Goal: Task Accomplishment & Management: Use online tool/utility

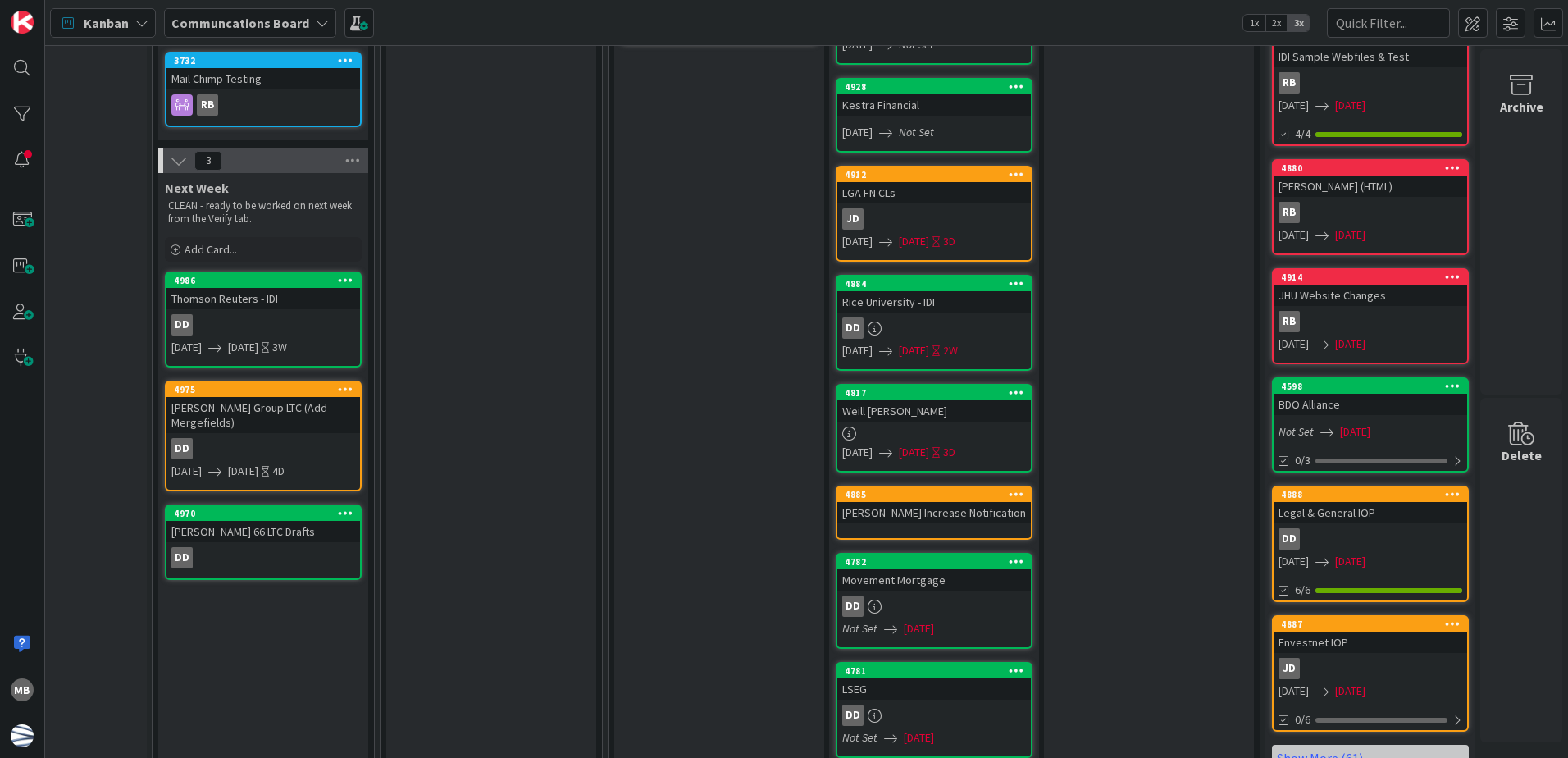
scroll to position [628, 338]
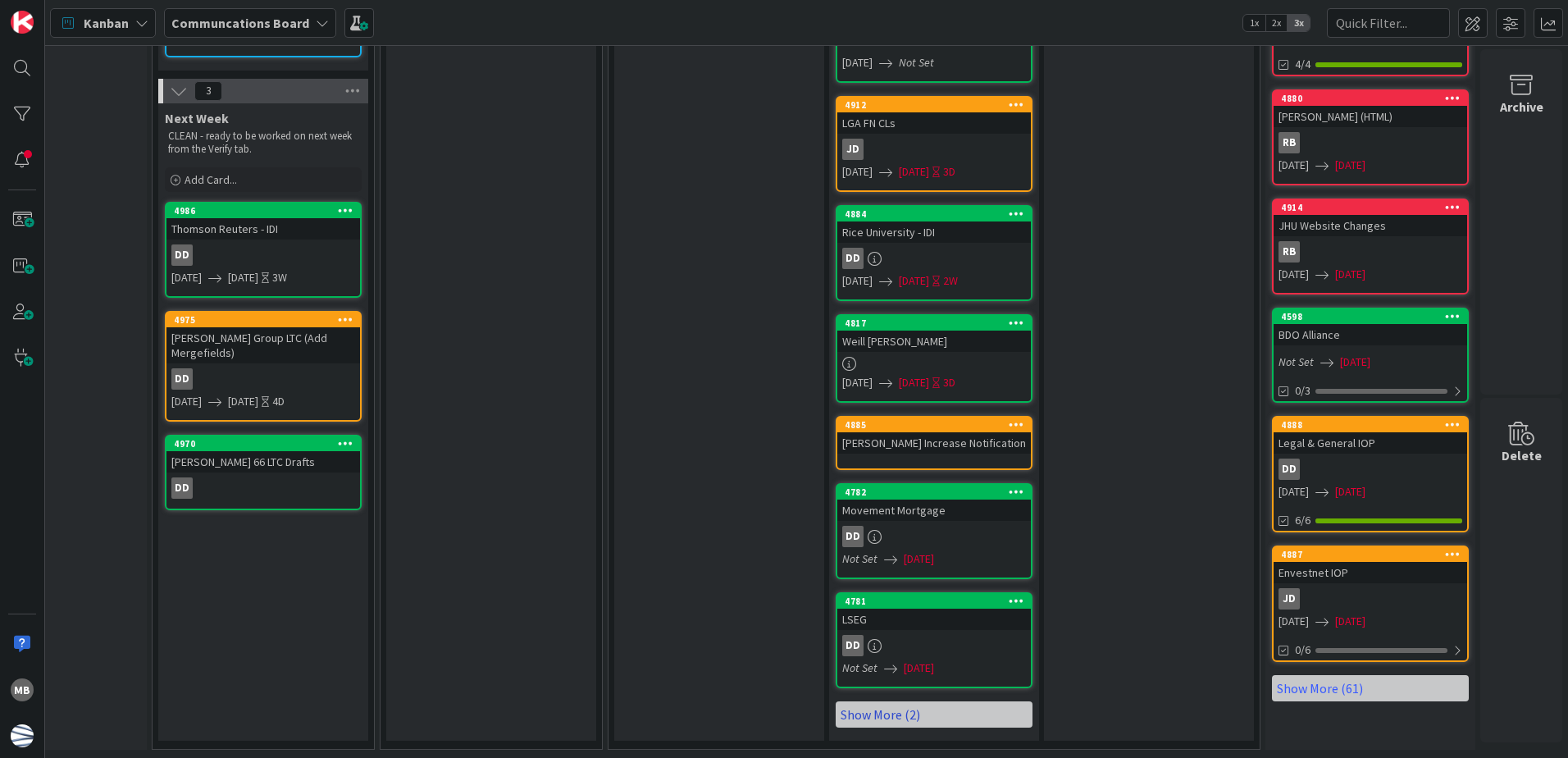
click at [933, 714] on link "Show More (2)" at bounding box center [934, 714] width 197 height 26
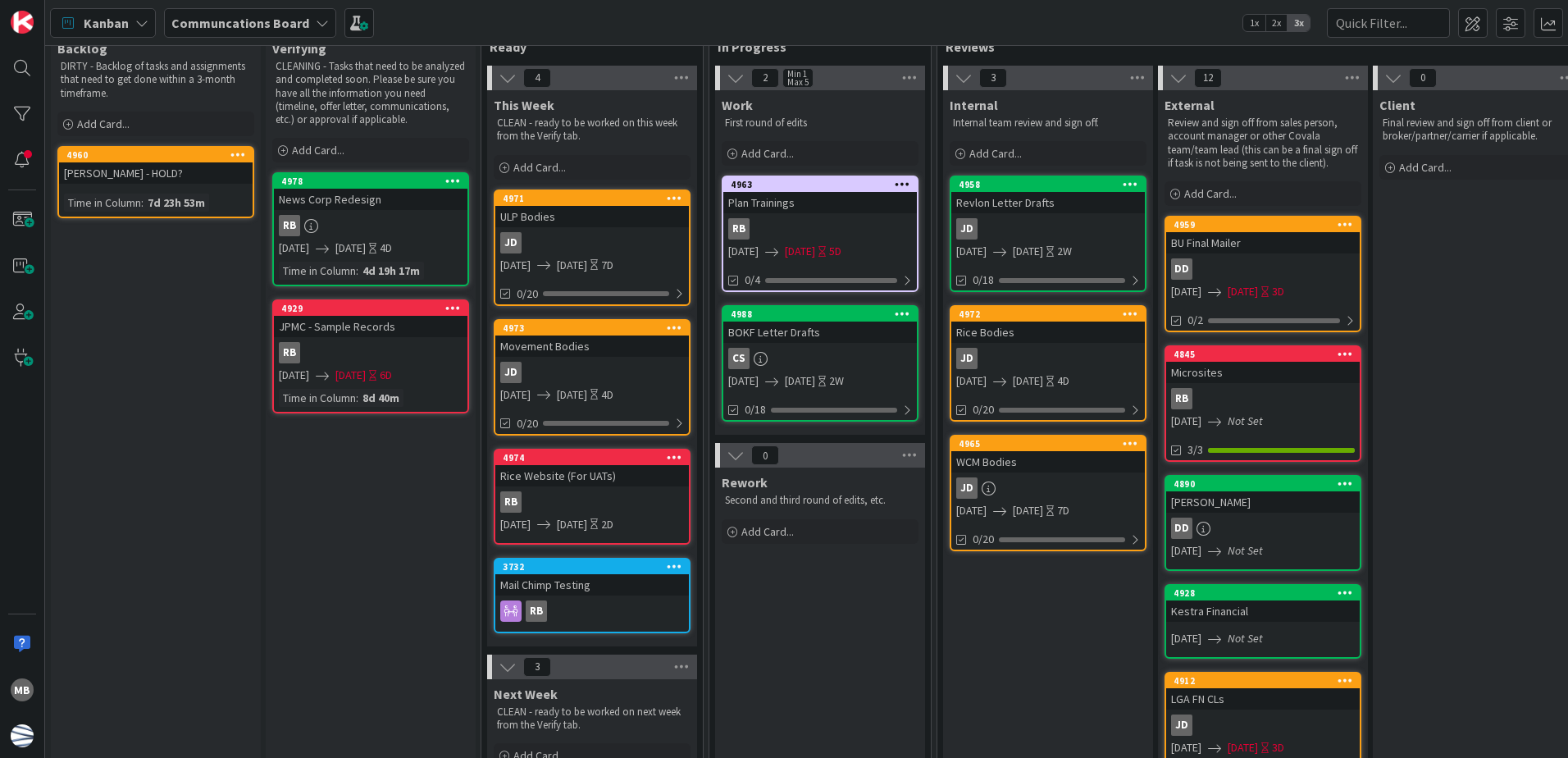
scroll to position [0, 0]
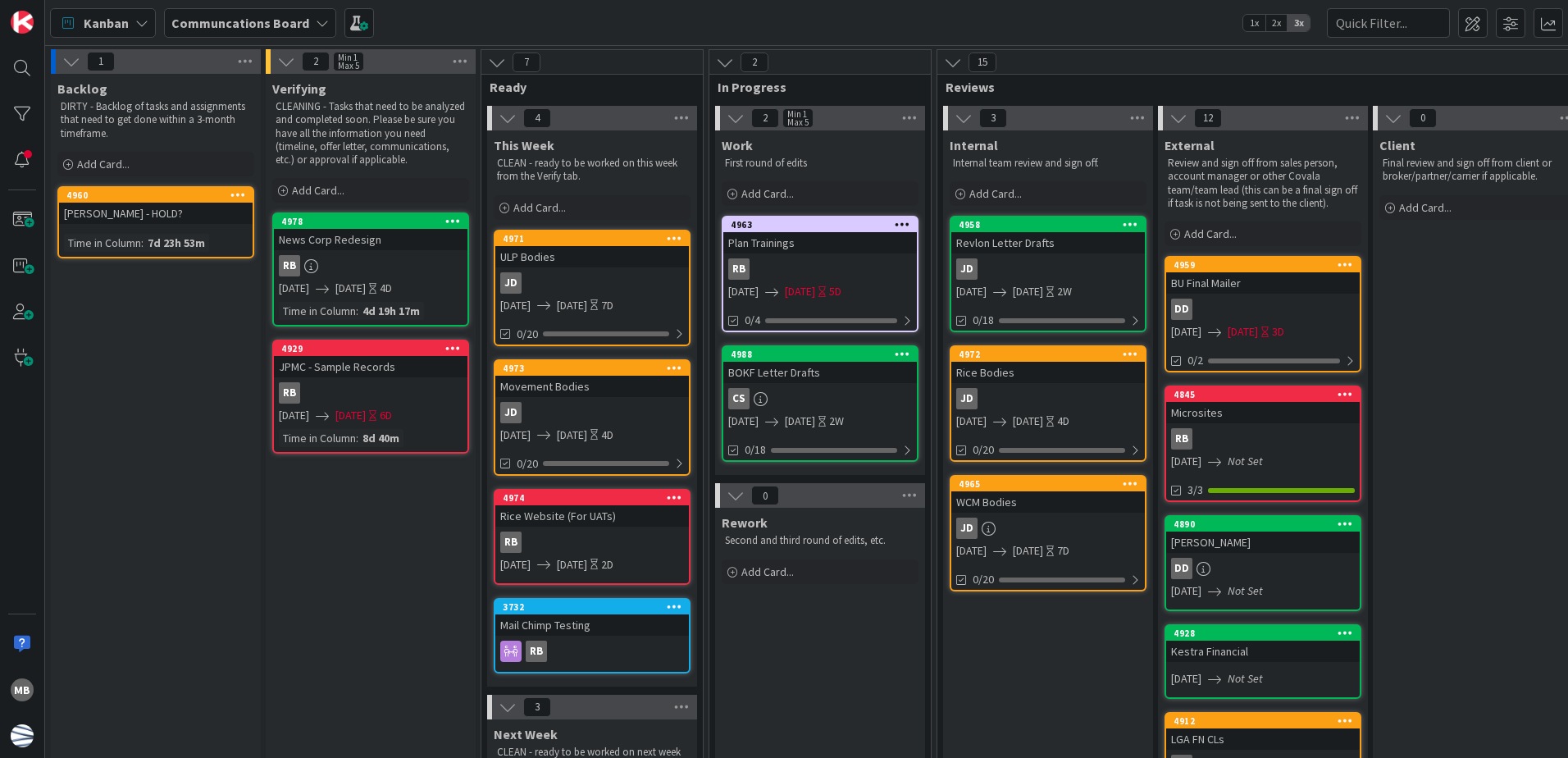
click at [399, 383] on div "RB" at bounding box center [371, 393] width 193 height 21
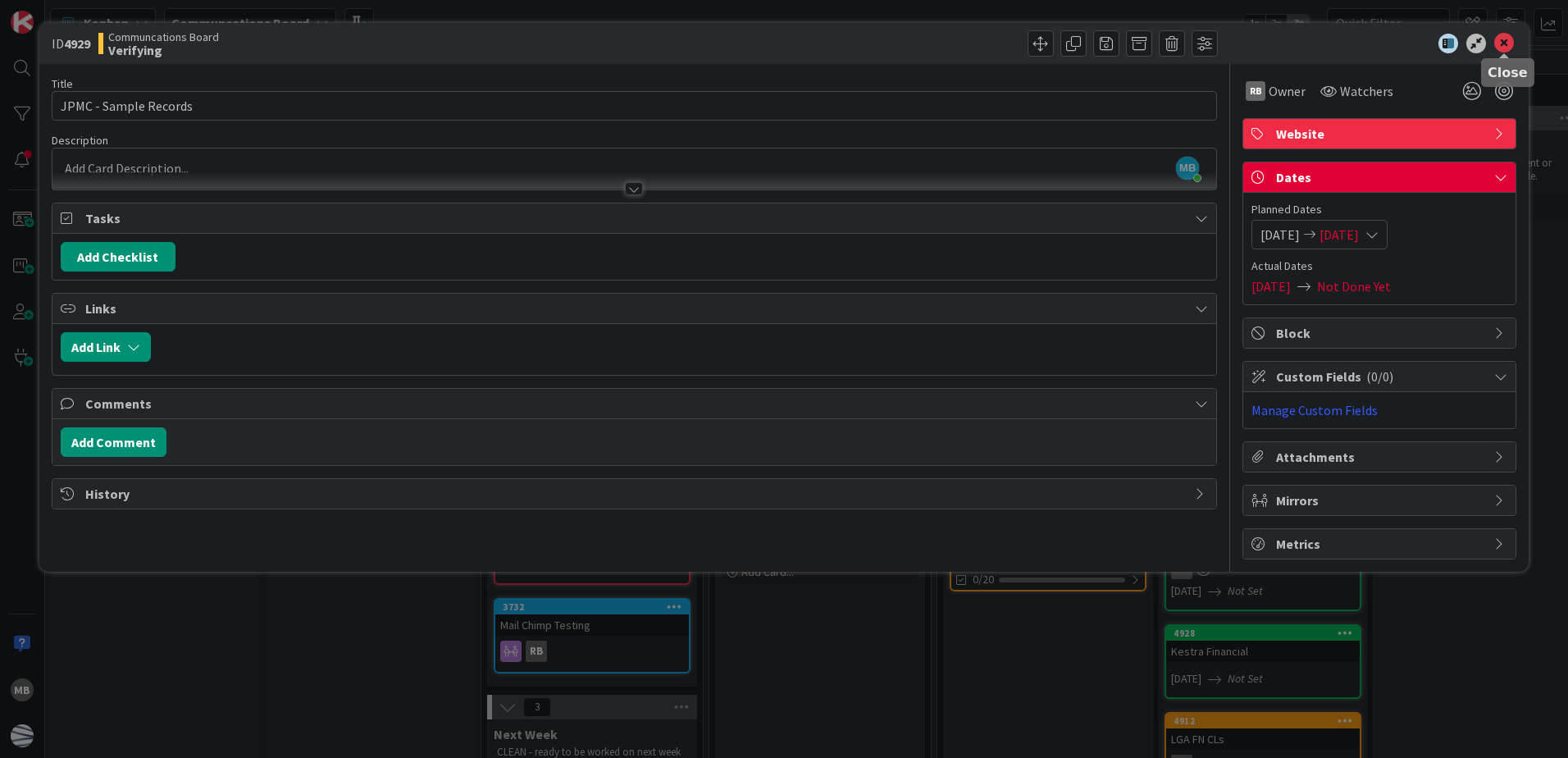
click at [1510, 43] on icon at bounding box center [1504, 43] width 20 height 20
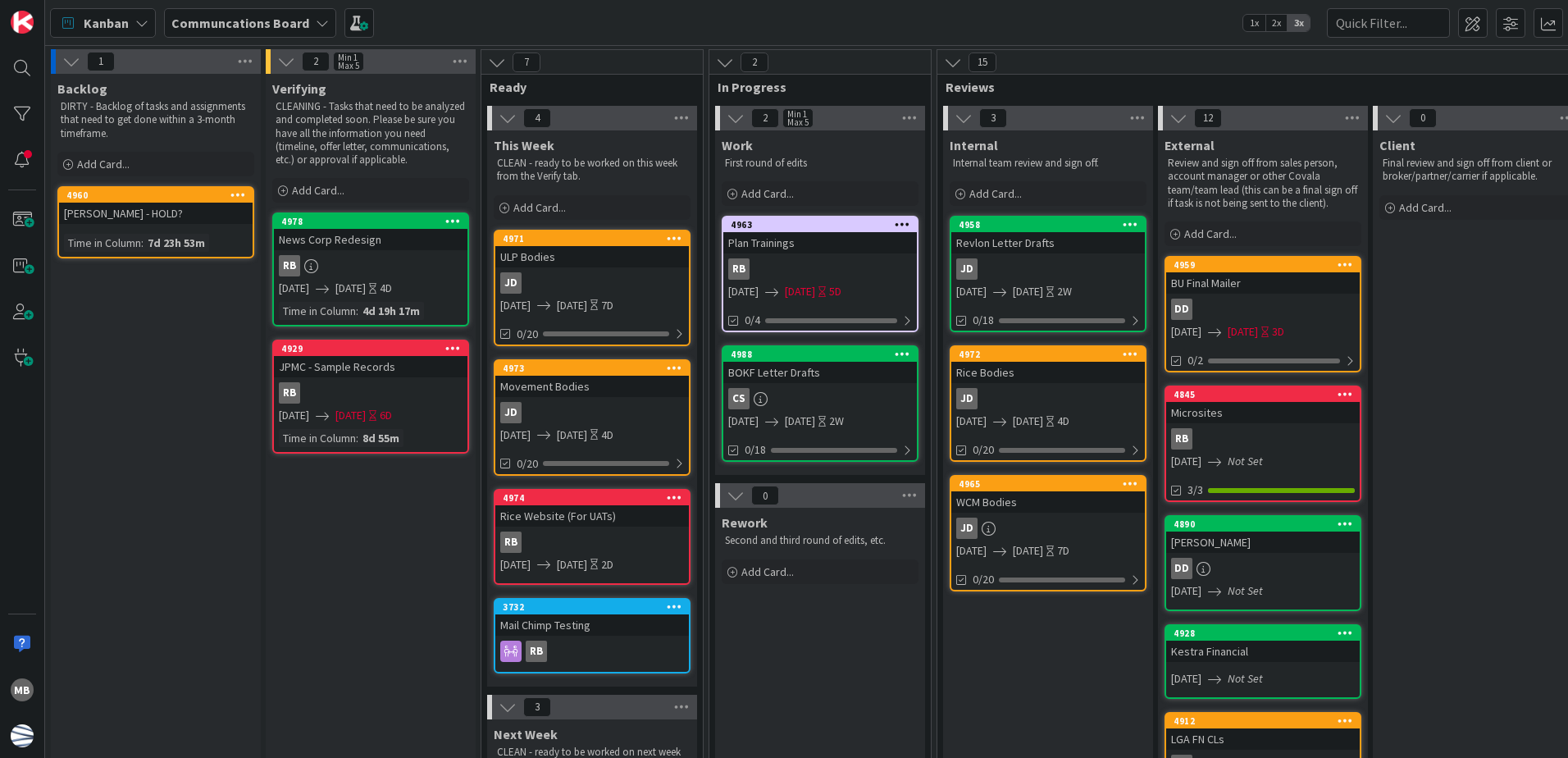
click at [818, 248] on div "Plan Trainings" at bounding box center [820, 242] width 193 height 21
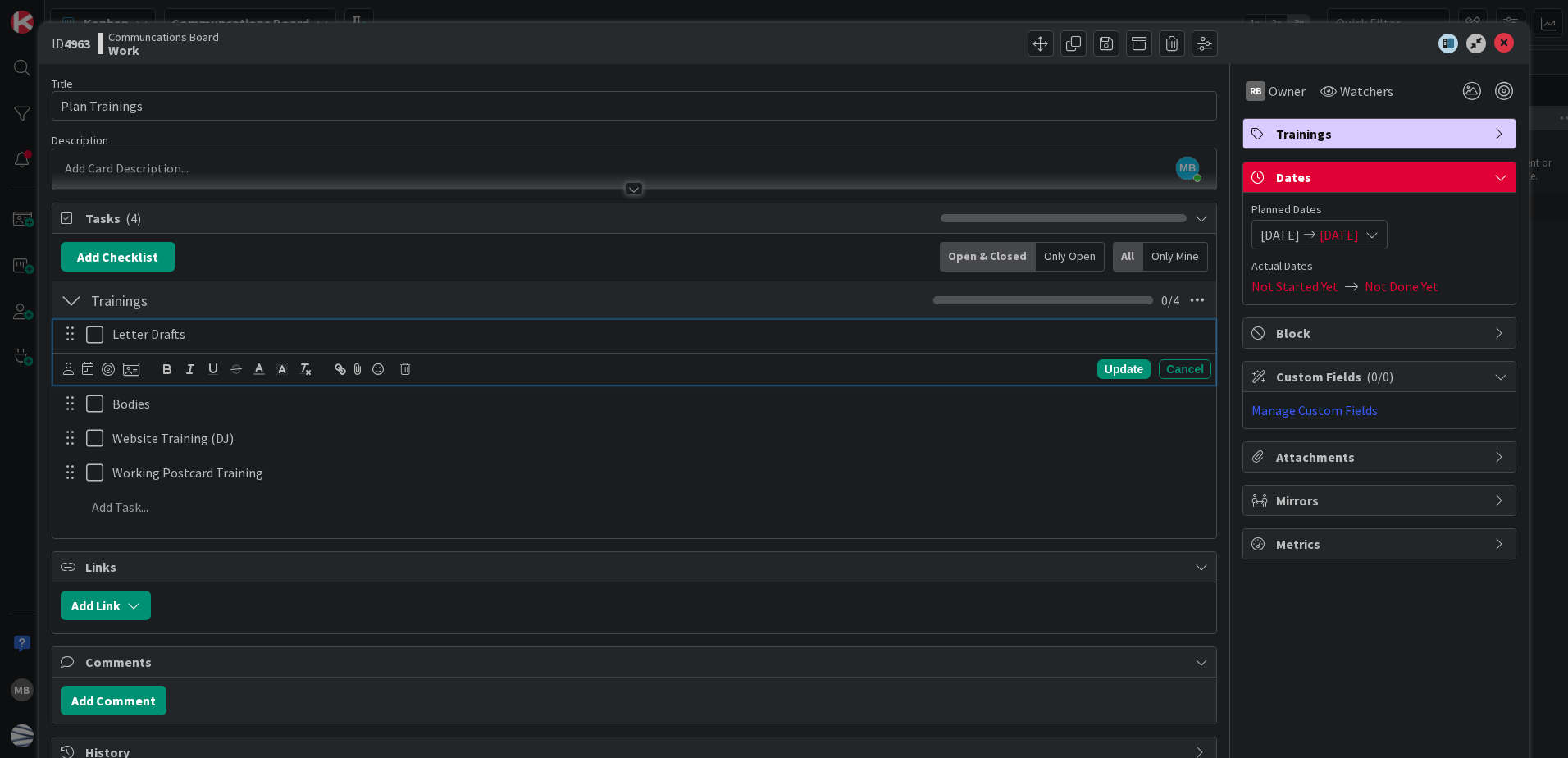
click at [97, 333] on icon at bounding box center [98, 334] width 25 height 20
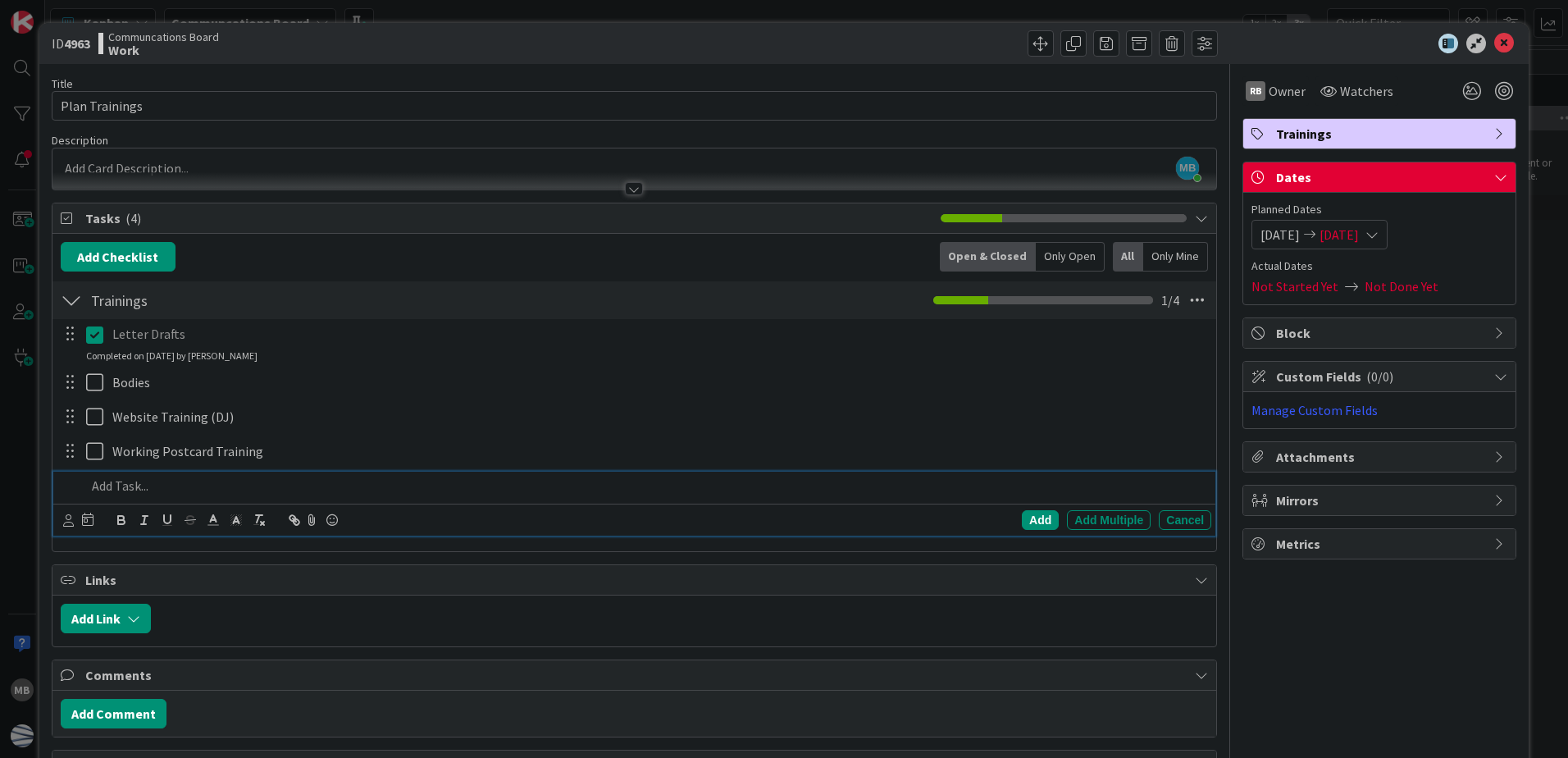
click at [131, 481] on p at bounding box center [645, 486] width 1119 height 19
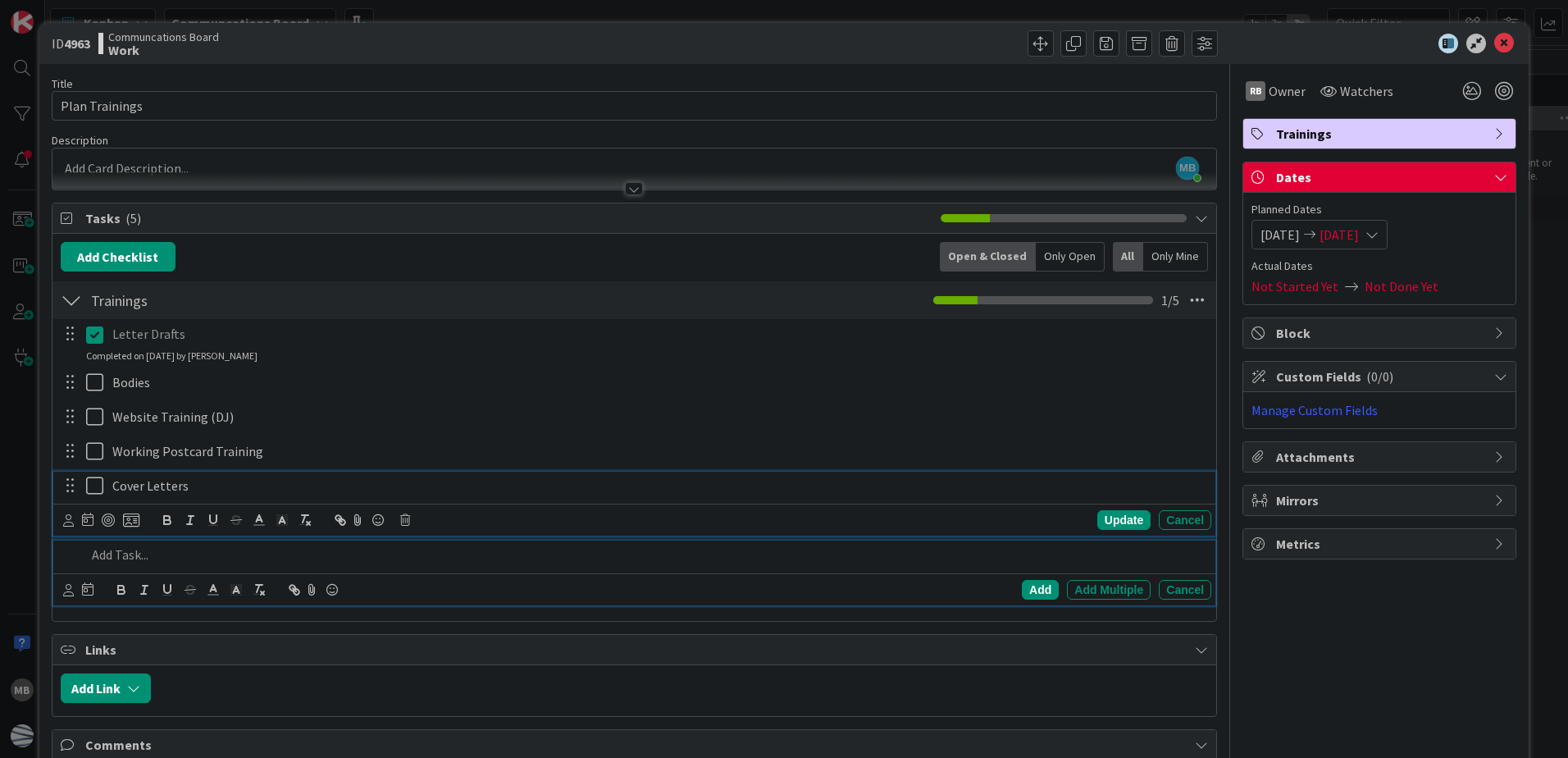
click at [95, 488] on icon at bounding box center [98, 485] width 25 height 20
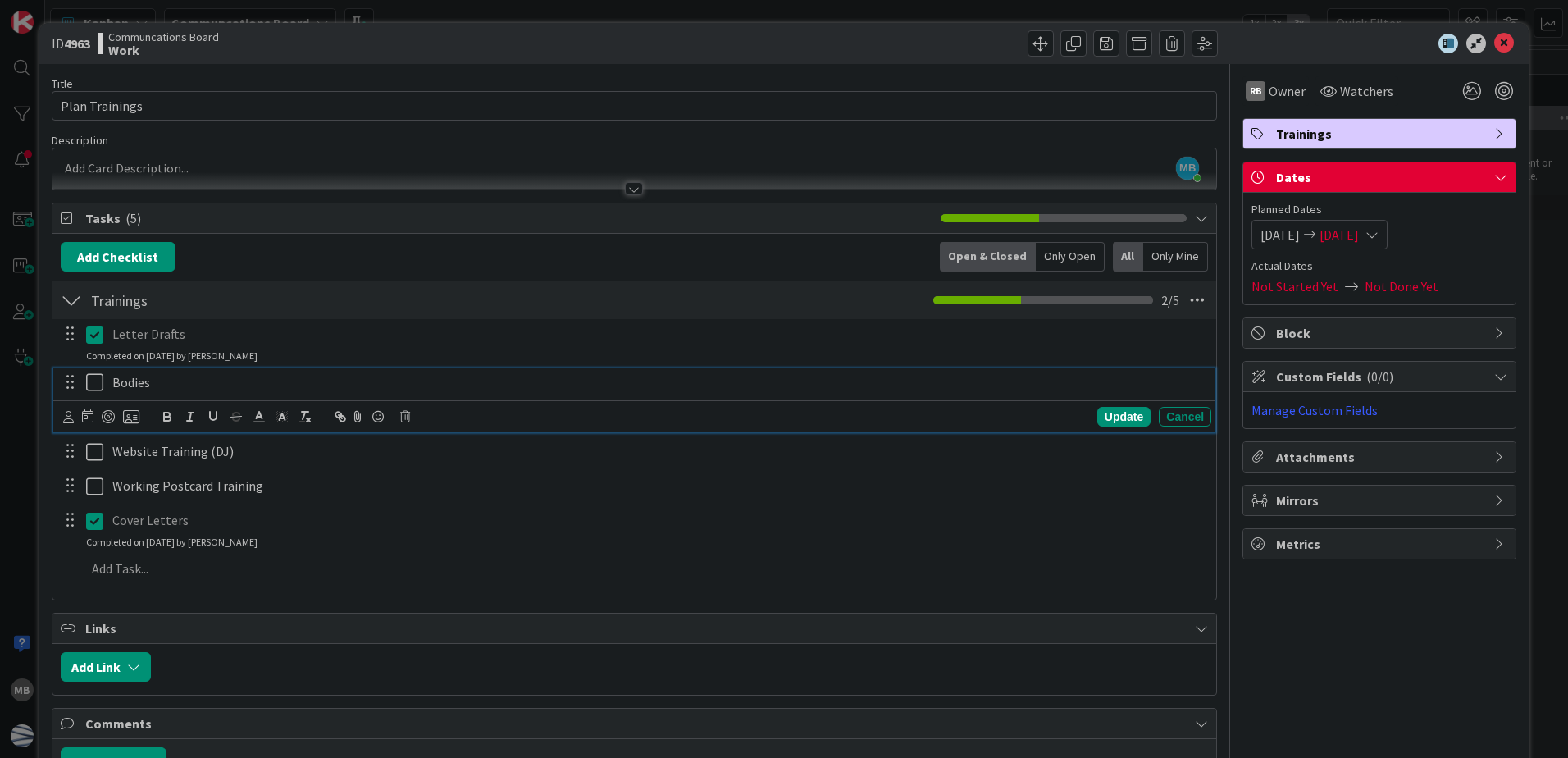
click at [101, 387] on icon at bounding box center [98, 382] width 25 height 20
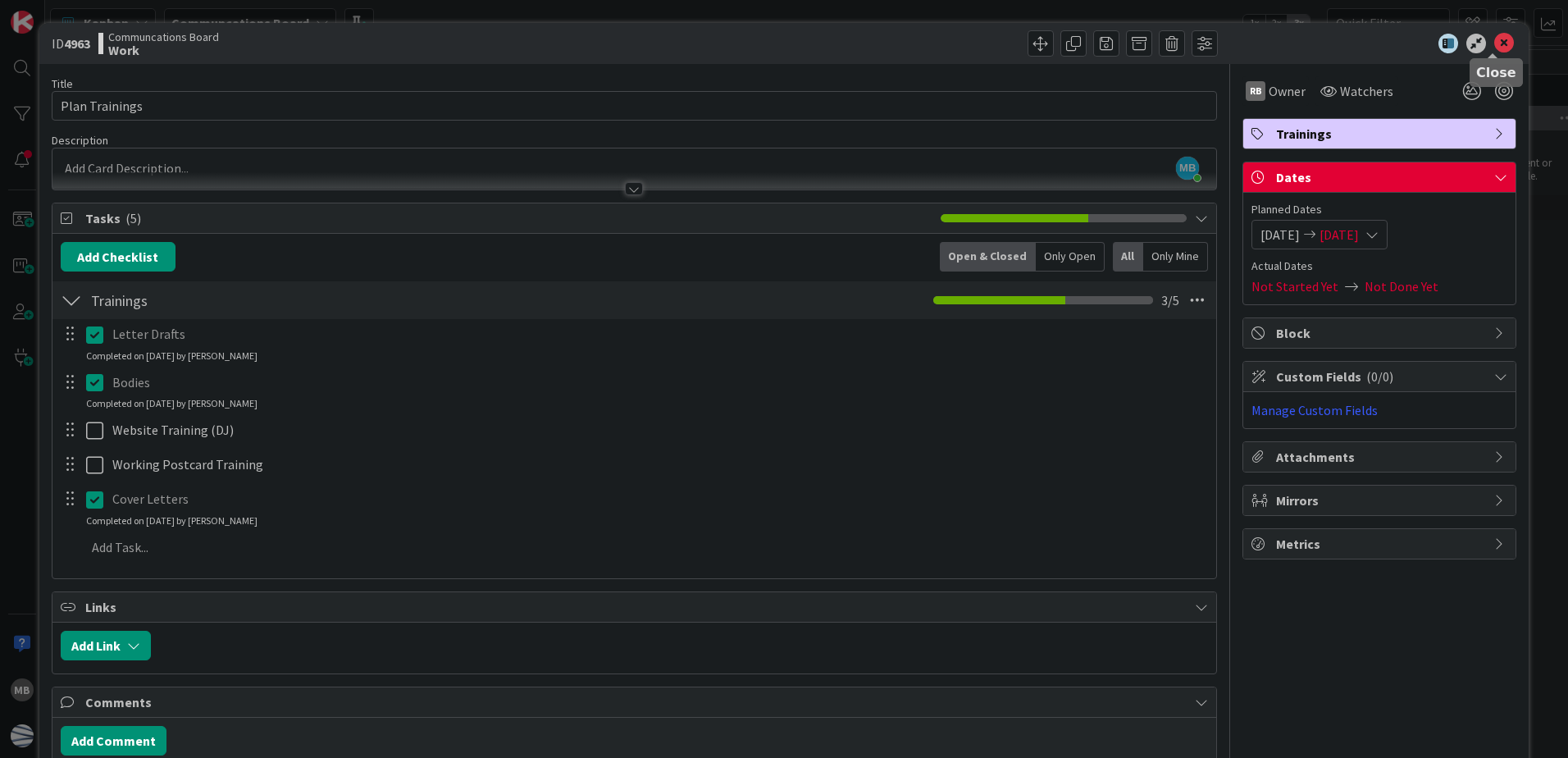
click at [1494, 43] on icon at bounding box center [1504, 43] width 20 height 20
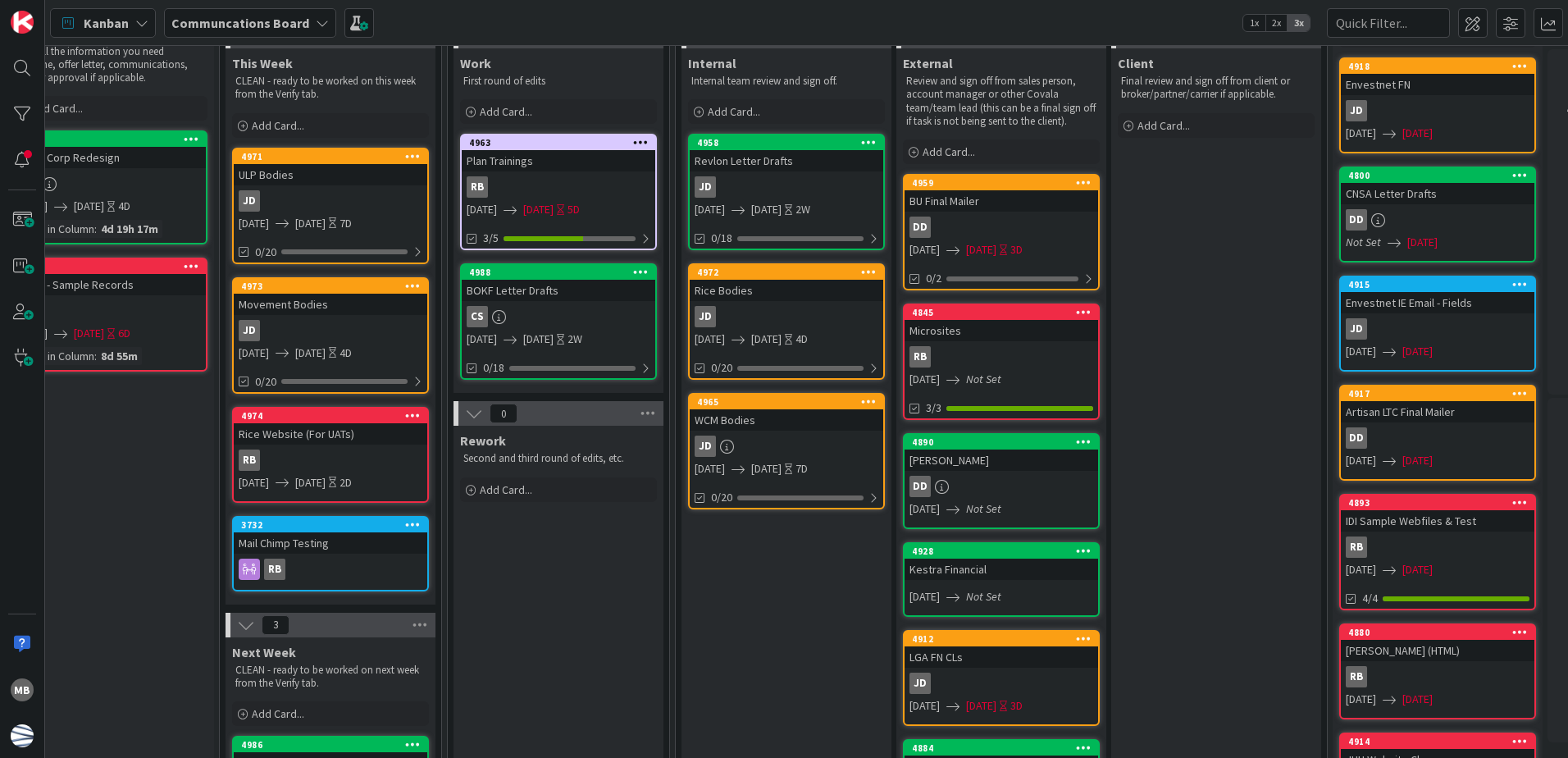
scroll to position [82, 341]
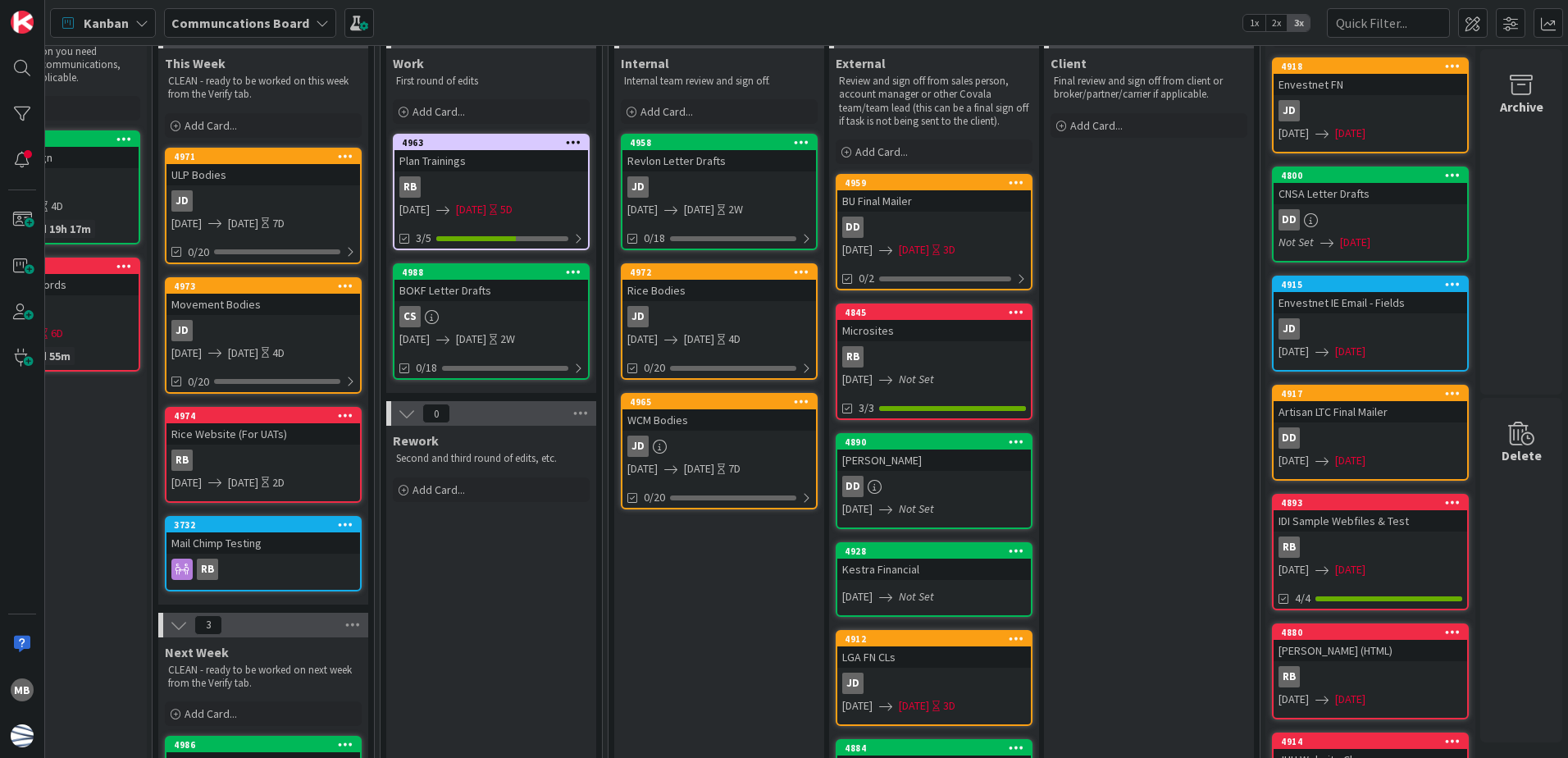
click at [930, 353] on div "RB" at bounding box center [934, 356] width 193 height 21
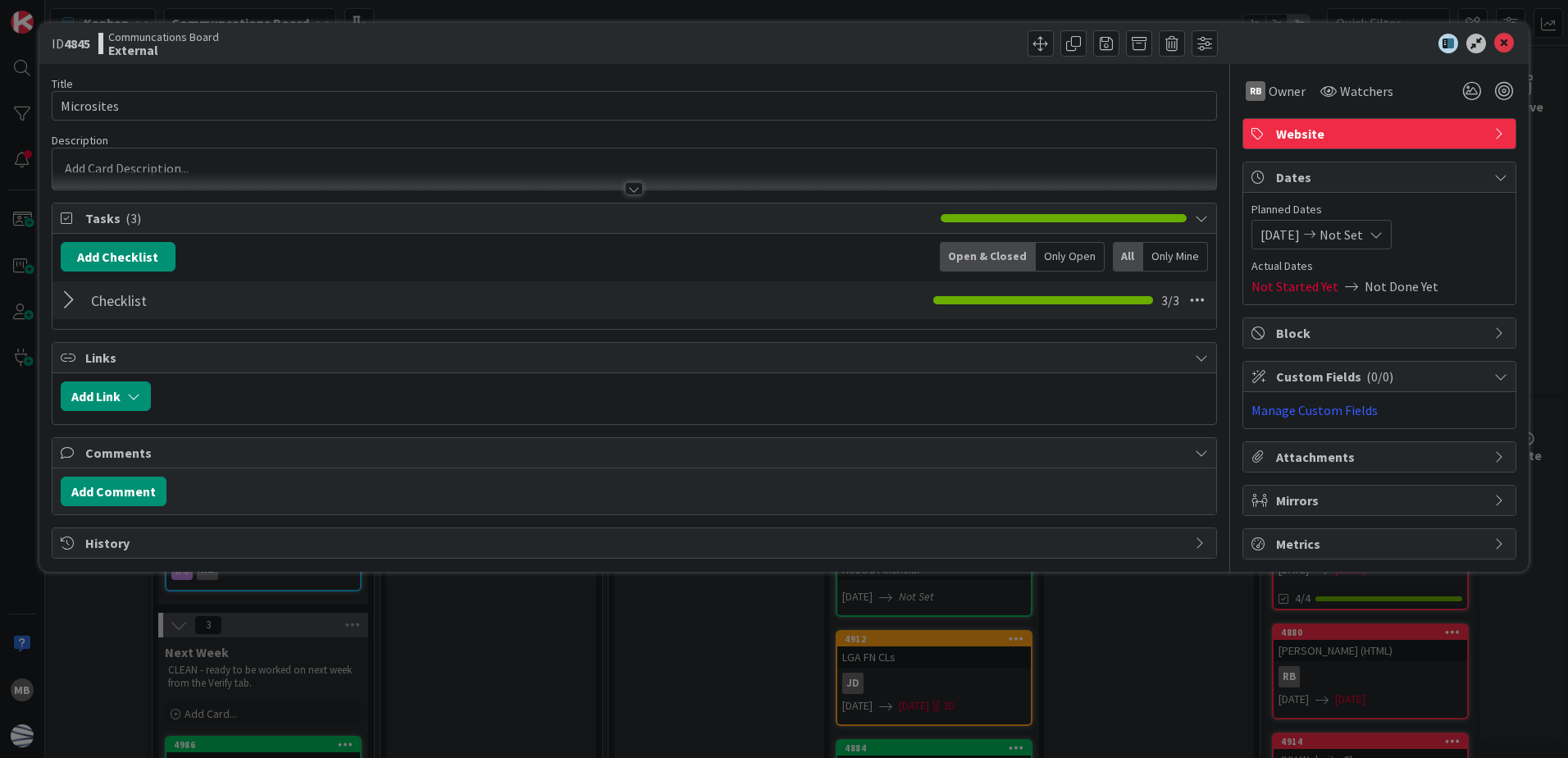
click at [66, 300] on div at bounding box center [71, 300] width 21 height 30
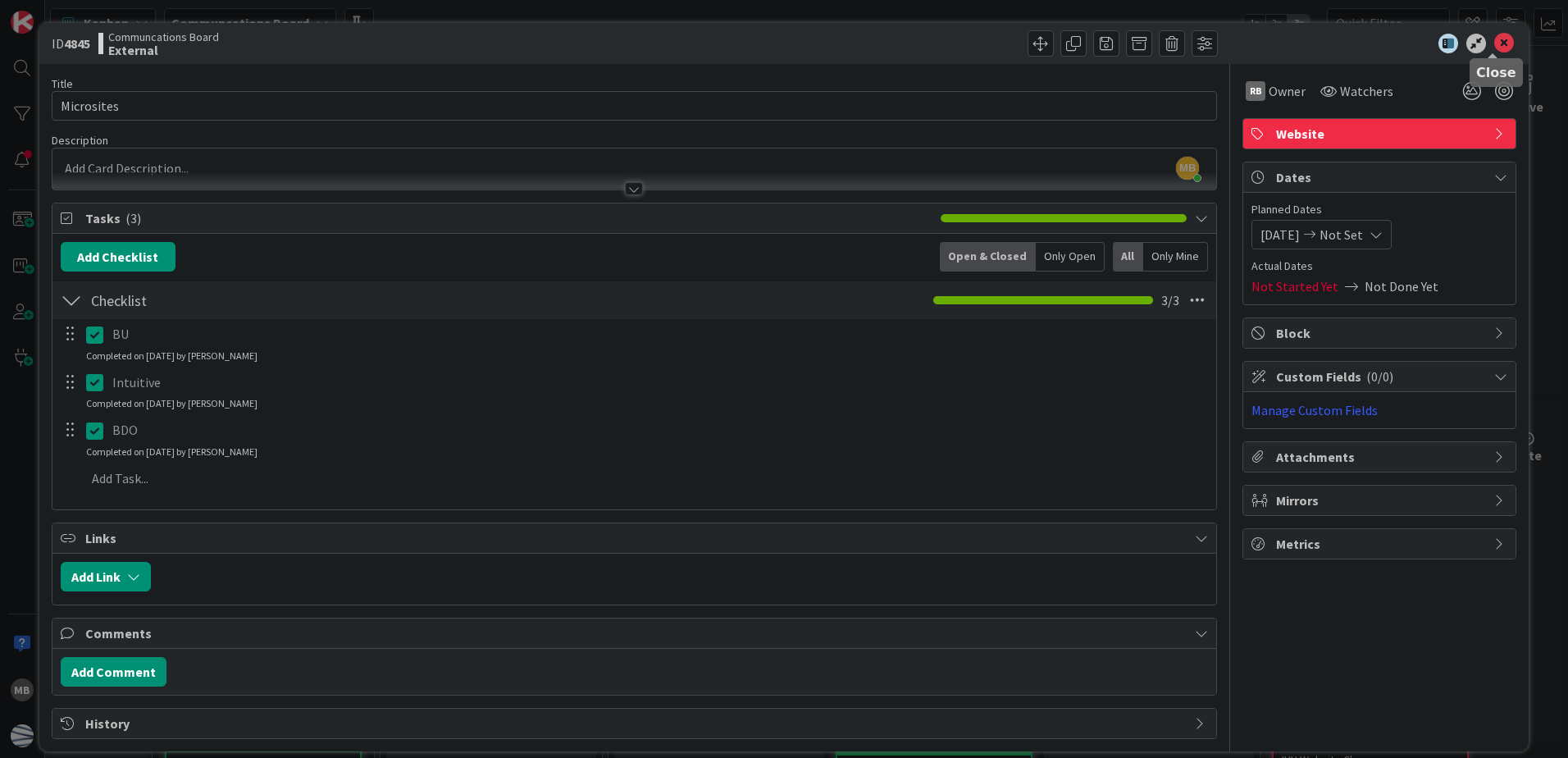
click at [1494, 44] on icon at bounding box center [1504, 43] width 20 height 20
